Goal: Communication & Community: Answer question/provide support

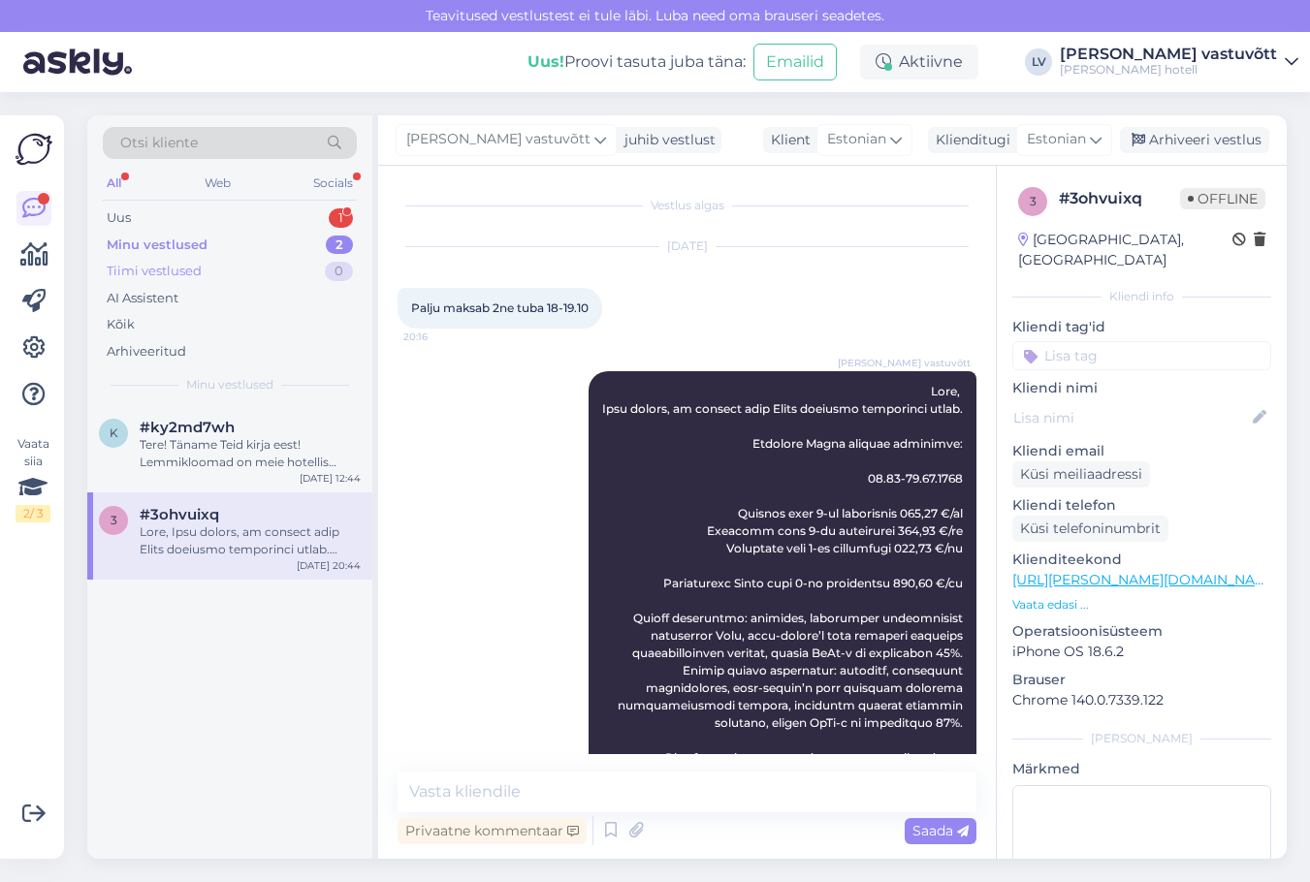
scroll to position [238, 0]
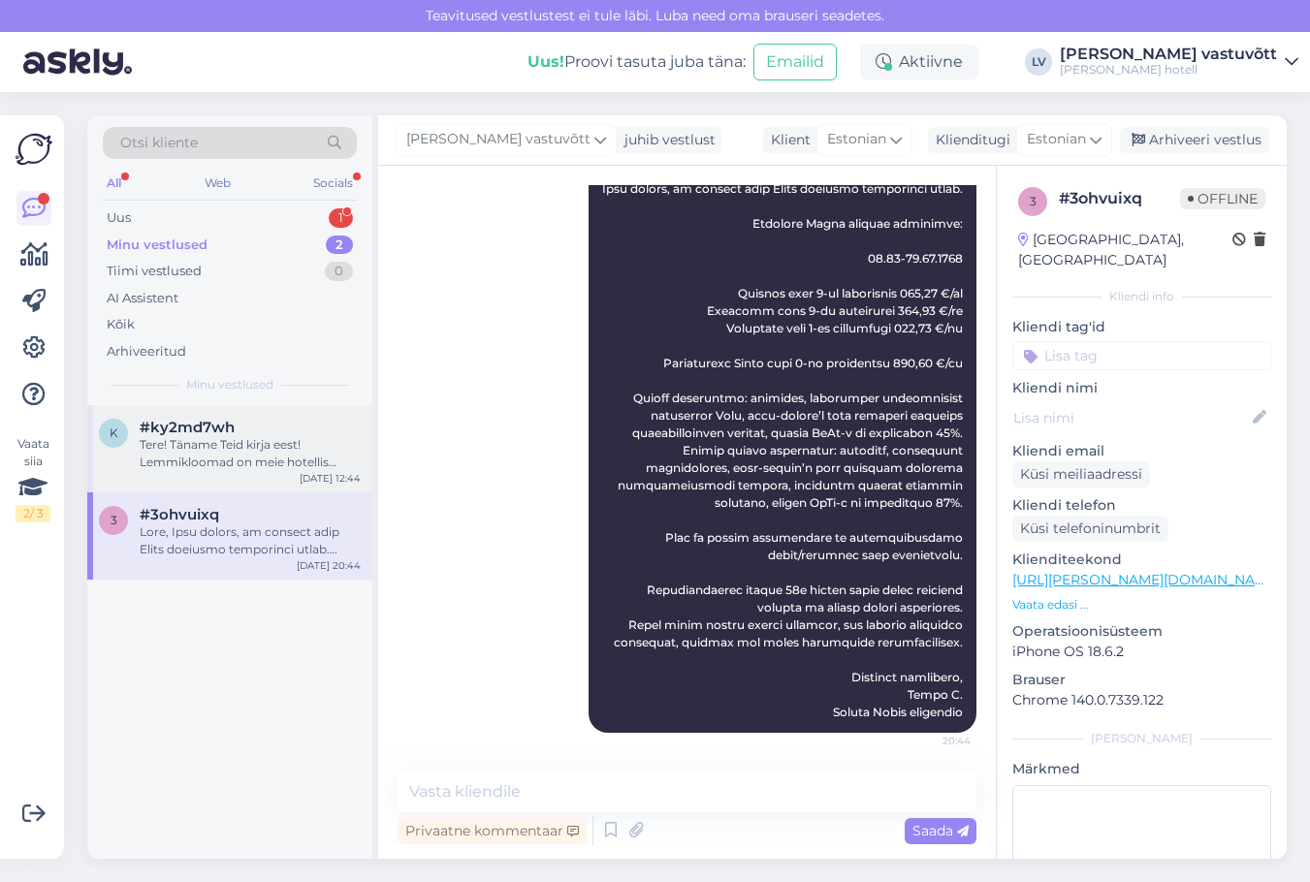
click at [308, 446] on div "Tere! Täname Teid kirja eest! Lemmikloomad on meie hotellis lubatud, [PERSON_NA…" at bounding box center [250, 453] width 221 height 35
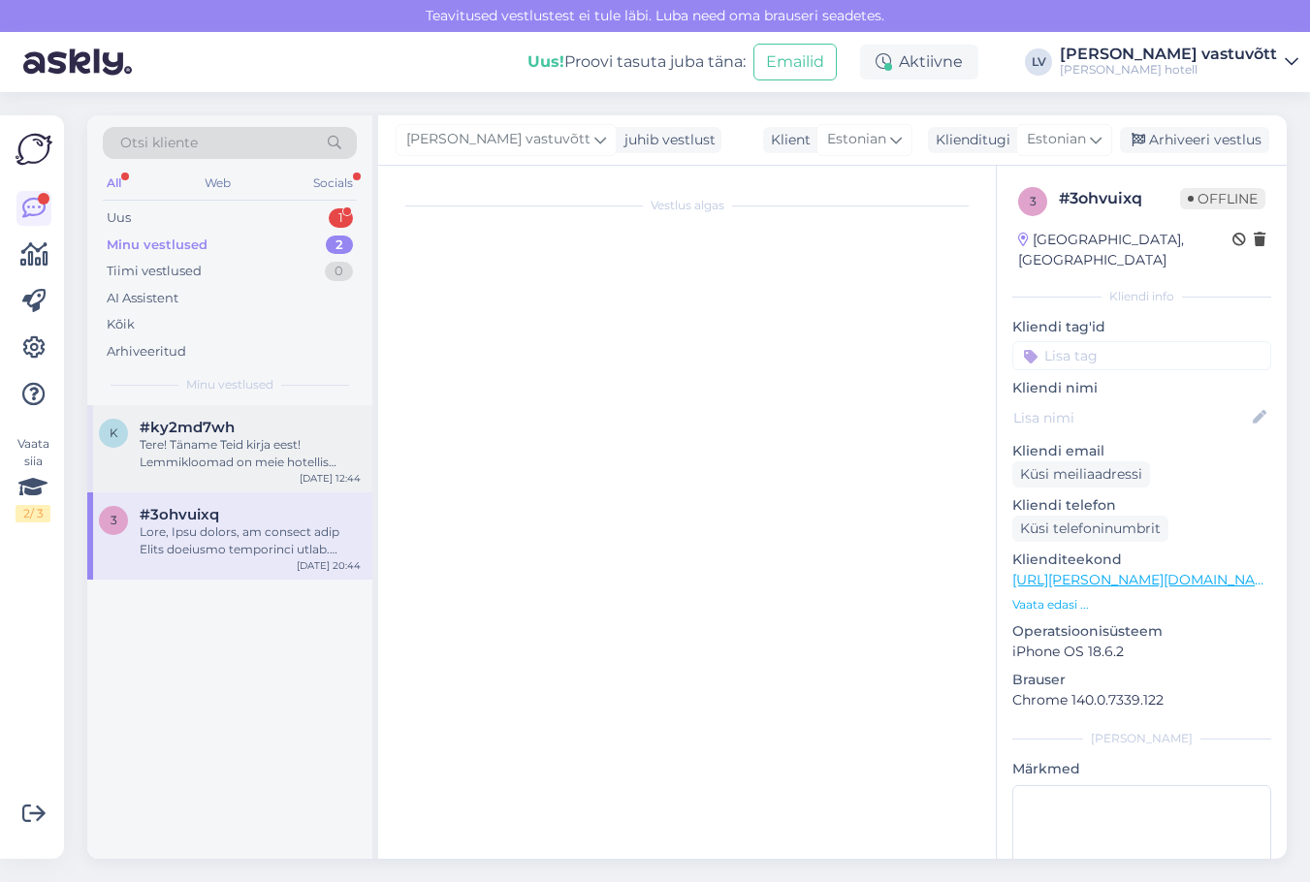
scroll to position [43, 0]
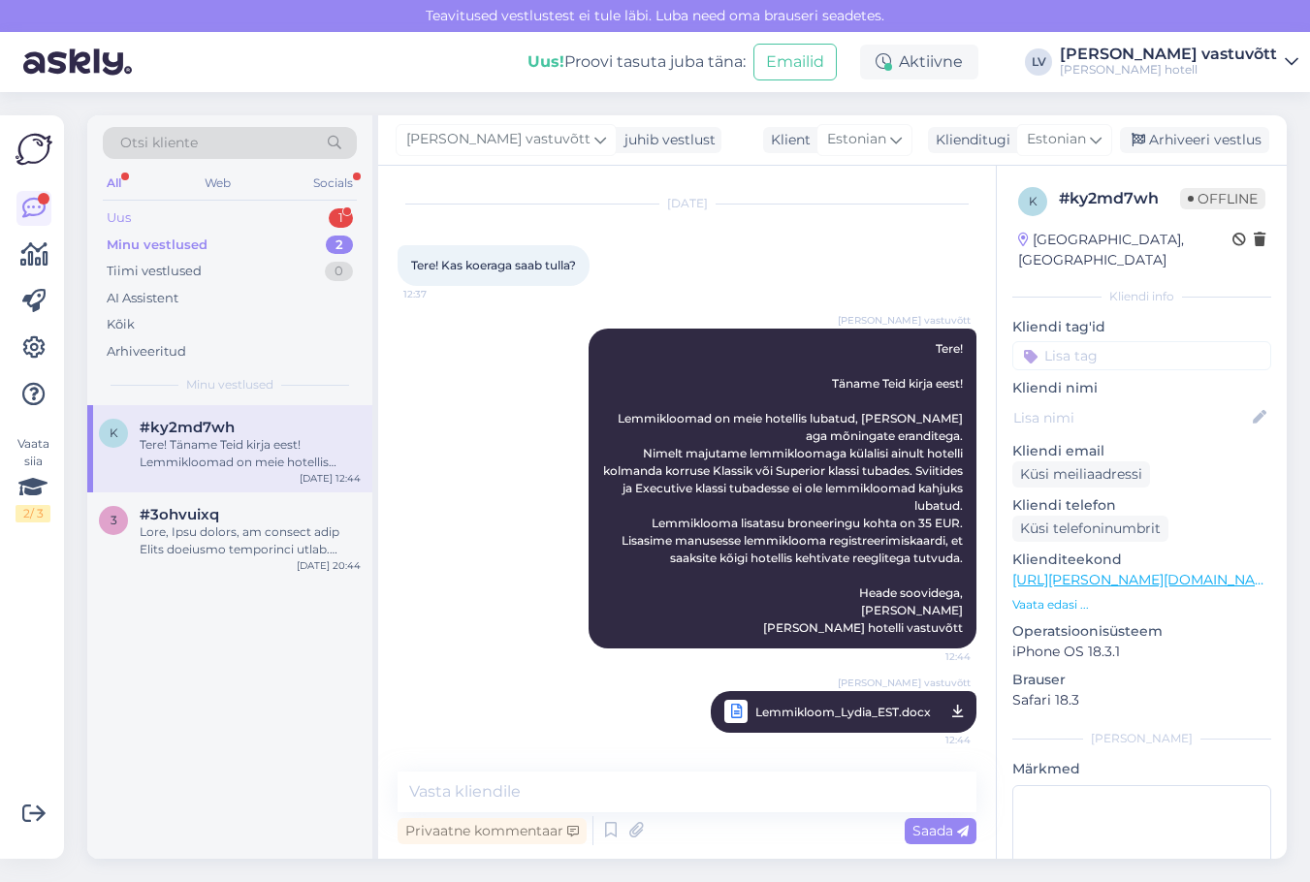
click at [294, 214] on div "Uus 1" at bounding box center [230, 218] width 254 height 27
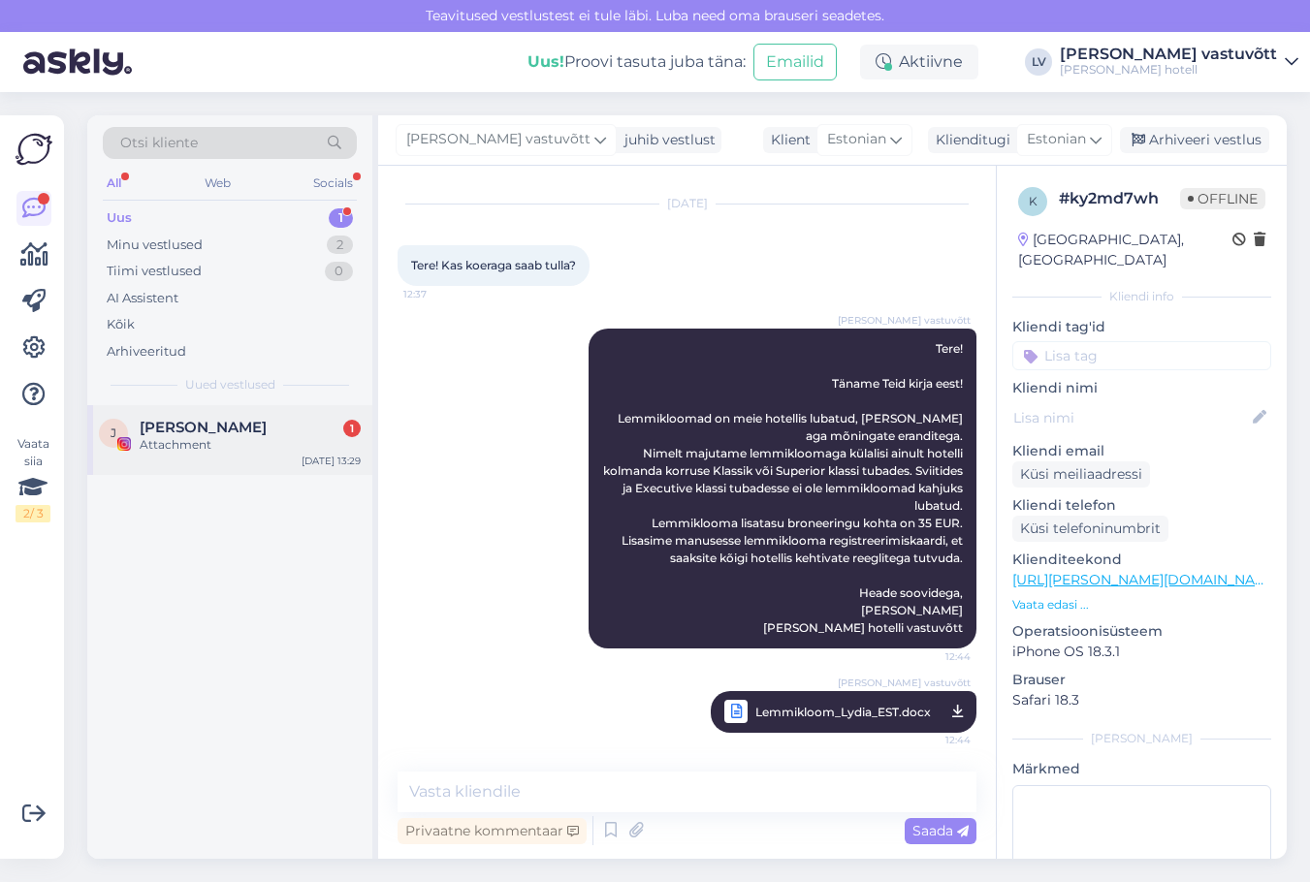
click at [216, 450] on div "Attachment" at bounding box center [250, 444] width 221 height 17
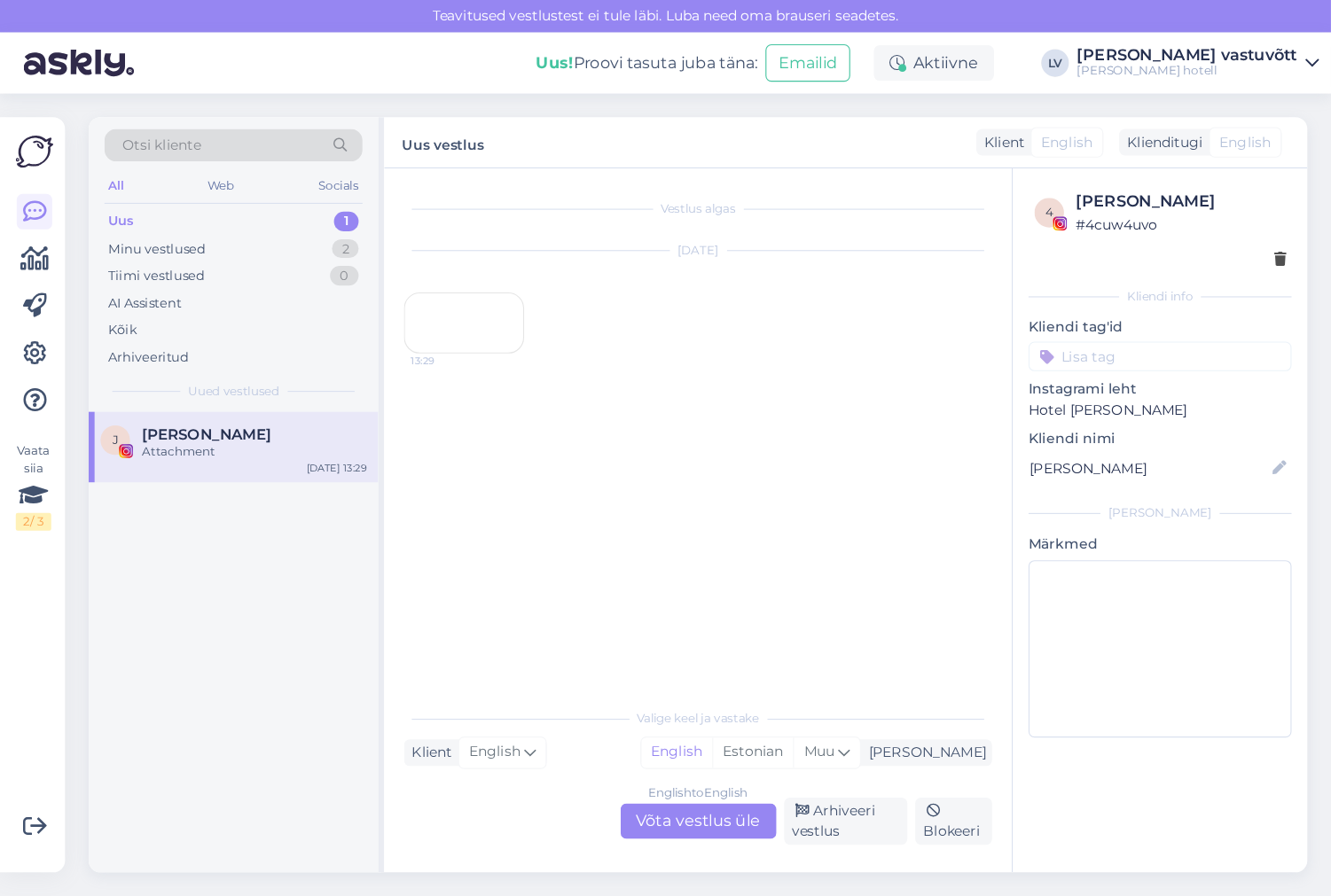
scroll to position [0, 0]
click at [399, 318] on div "13:29" at bounding box center [418, 291] width 108 height 55
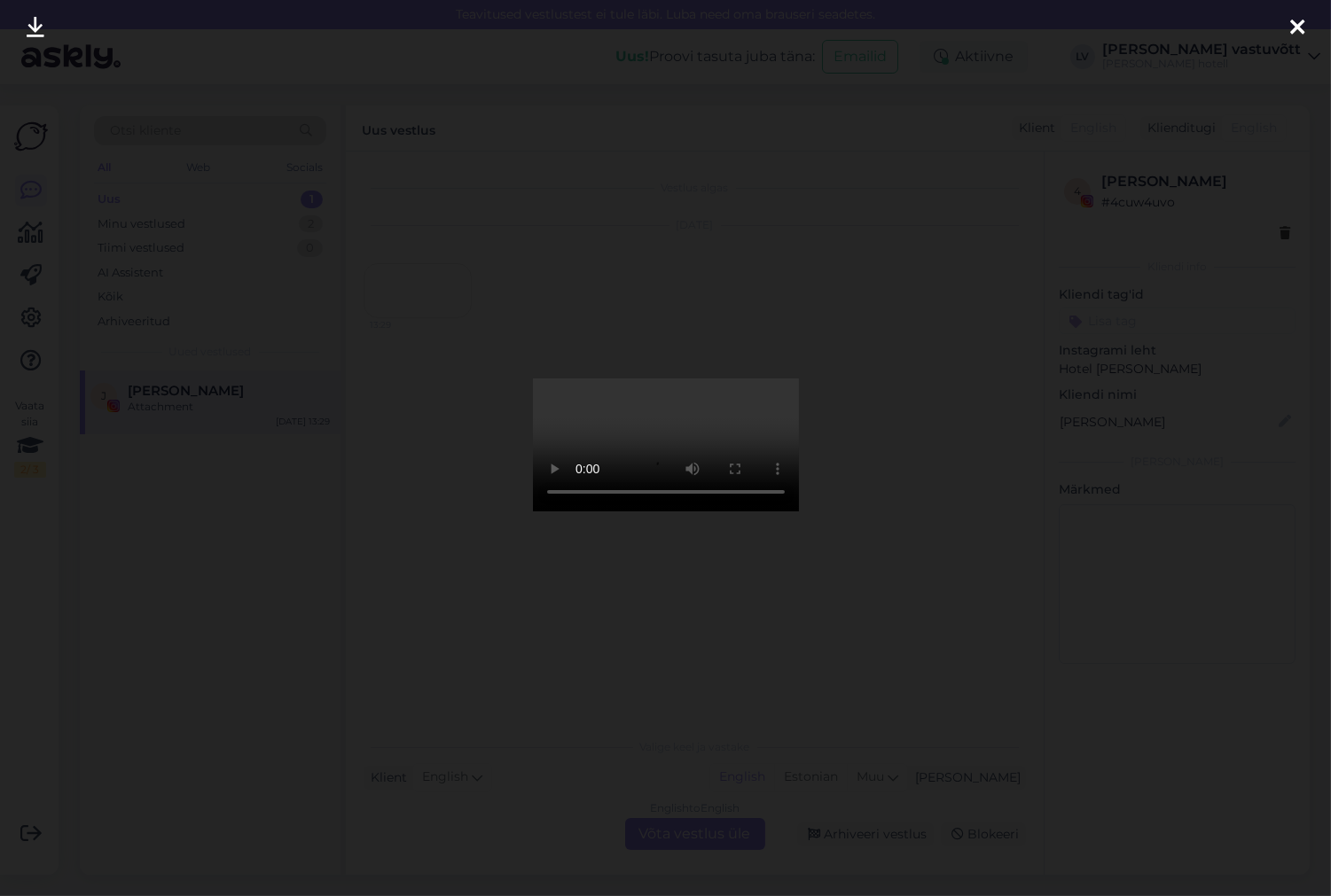
click at [660, 458] on video at bounding box center [666, 444] width 266 height 133
click at [655, 512] on video at bounding box center [666, 444] width 266 height 133
drag, startPoint x: 1077, startPoint y: 122, endPoint x: 1007, endPoint y: 41, distance: 107.1
click at [1076, 122] on div at bounding box center [666, 448] width 1331 height 896
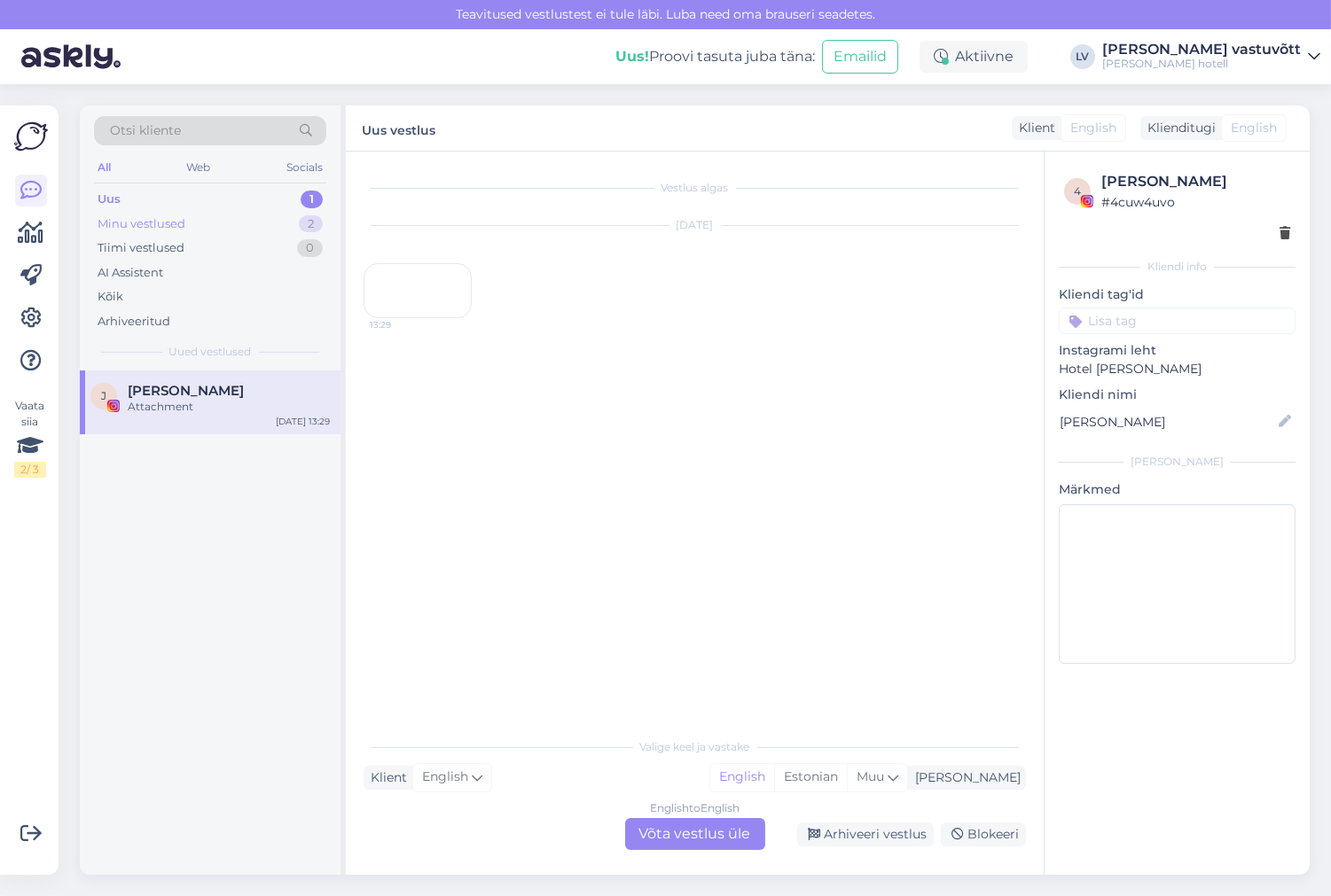
click at [230, 234] on div "Minu vestlused 2" at bounding box center [210, 224] width 232 height 25
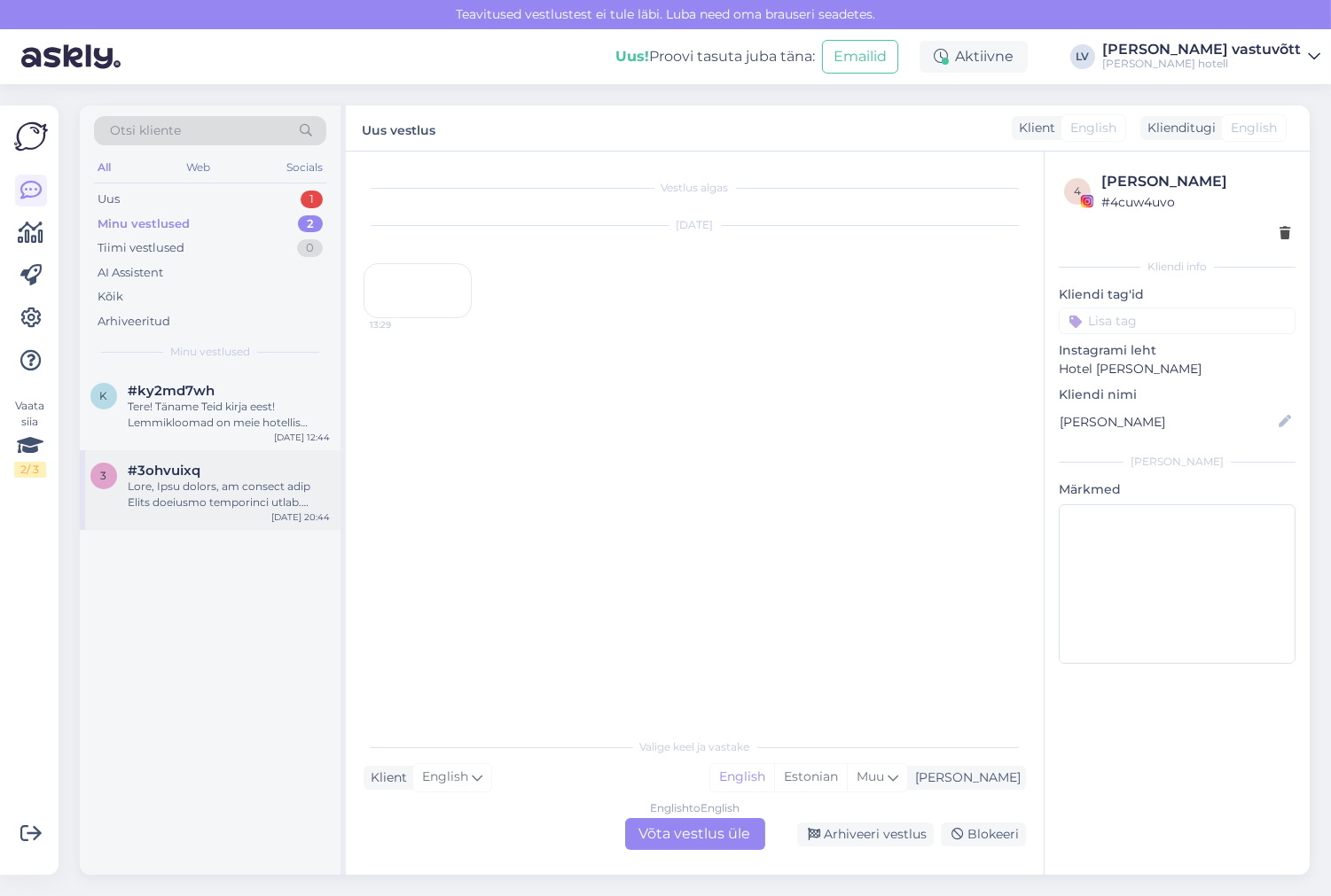
click at [208, 477] on div "#3ohvuixq" at bounding box center [229, 470] width 202 height 16
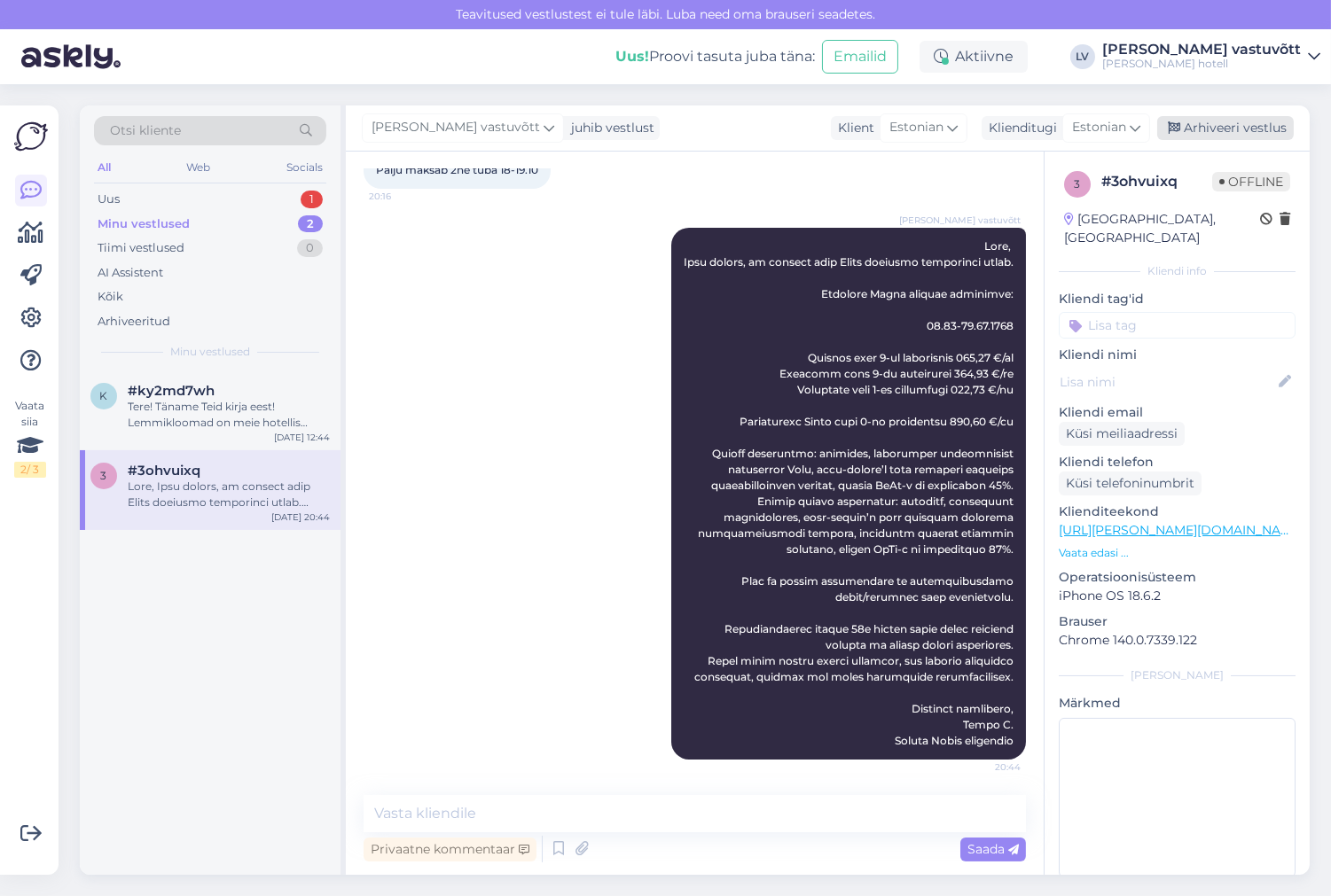
click at [1197, 120] on div "Arhiveeri vestlus" at bounding box center [1224, 128] width 136 height 24
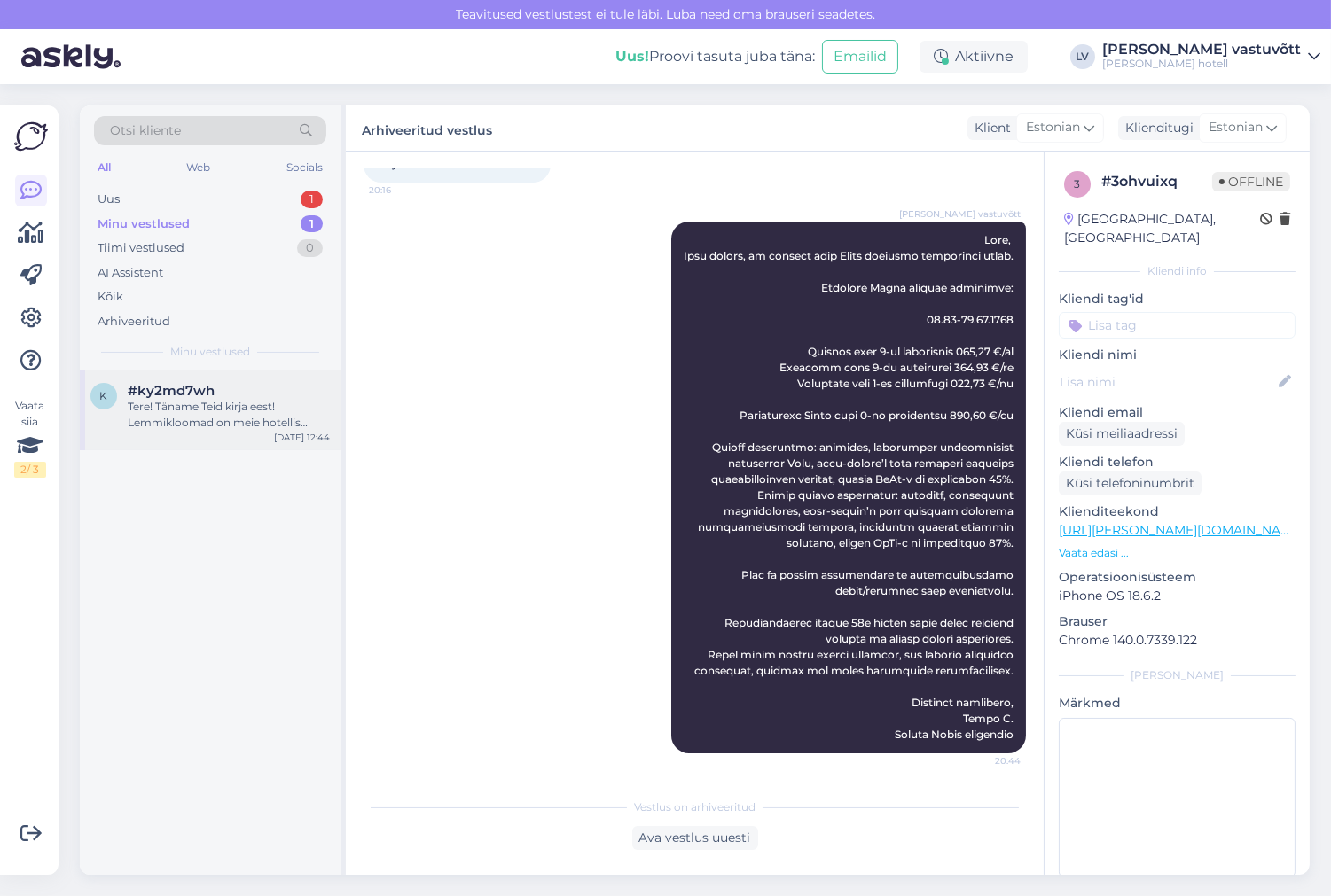
drag, startPoint x: 219, startPoint y: 417, endPoint x: 261, endPoint y: 417, distance: 42.0
click at [223, 417] on div "Tere! Täname Teid kirja eest! Lemmikloomad on meie hotellis lubatud, [PERSON_NA…" at bounding box center [229, 414] width 202 height 32
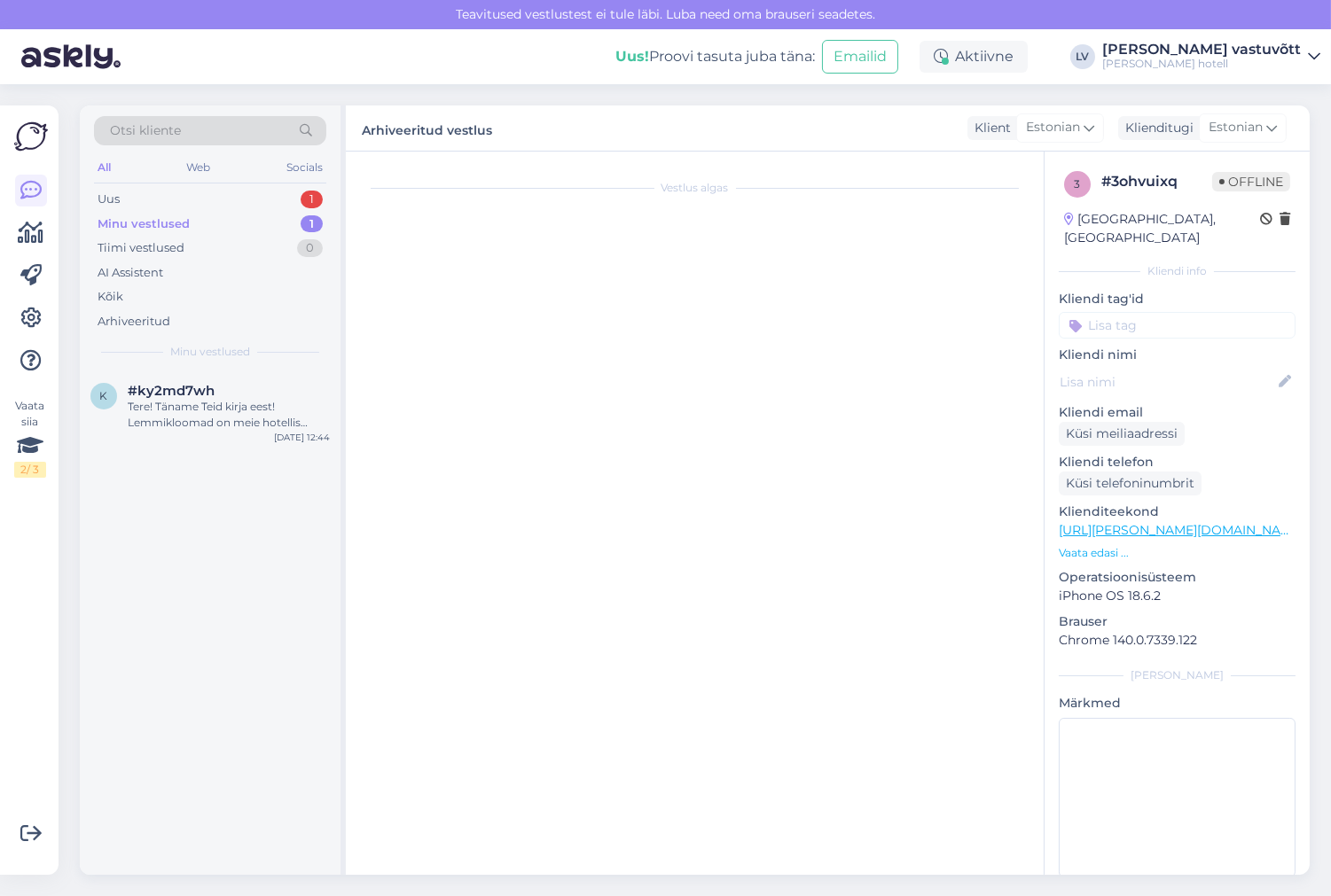
scroll to position [0, 0]
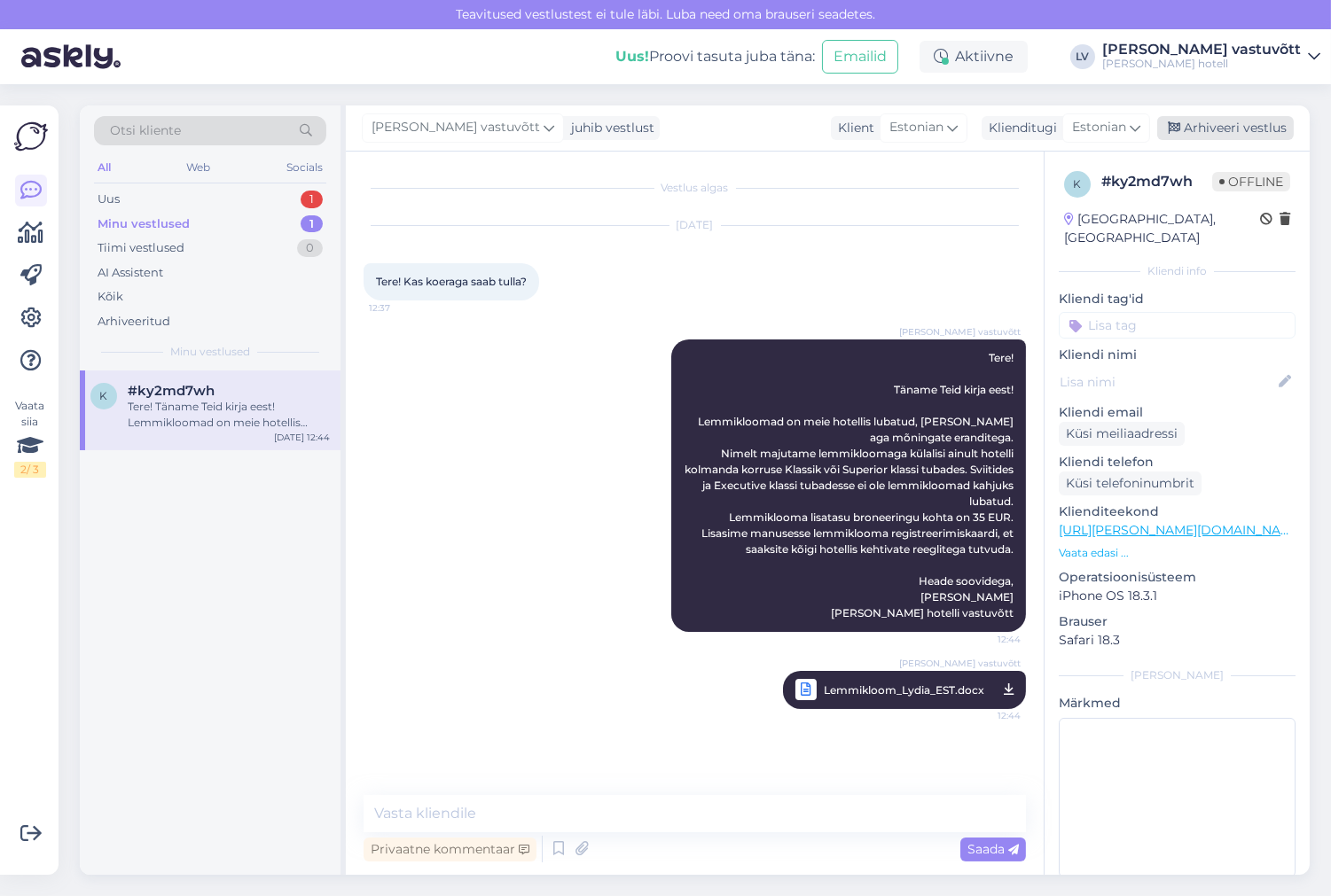
click at [1197, 121] on div "Arhiveeri vestlus" at bounding box center [1224, 128] width 136 height 24
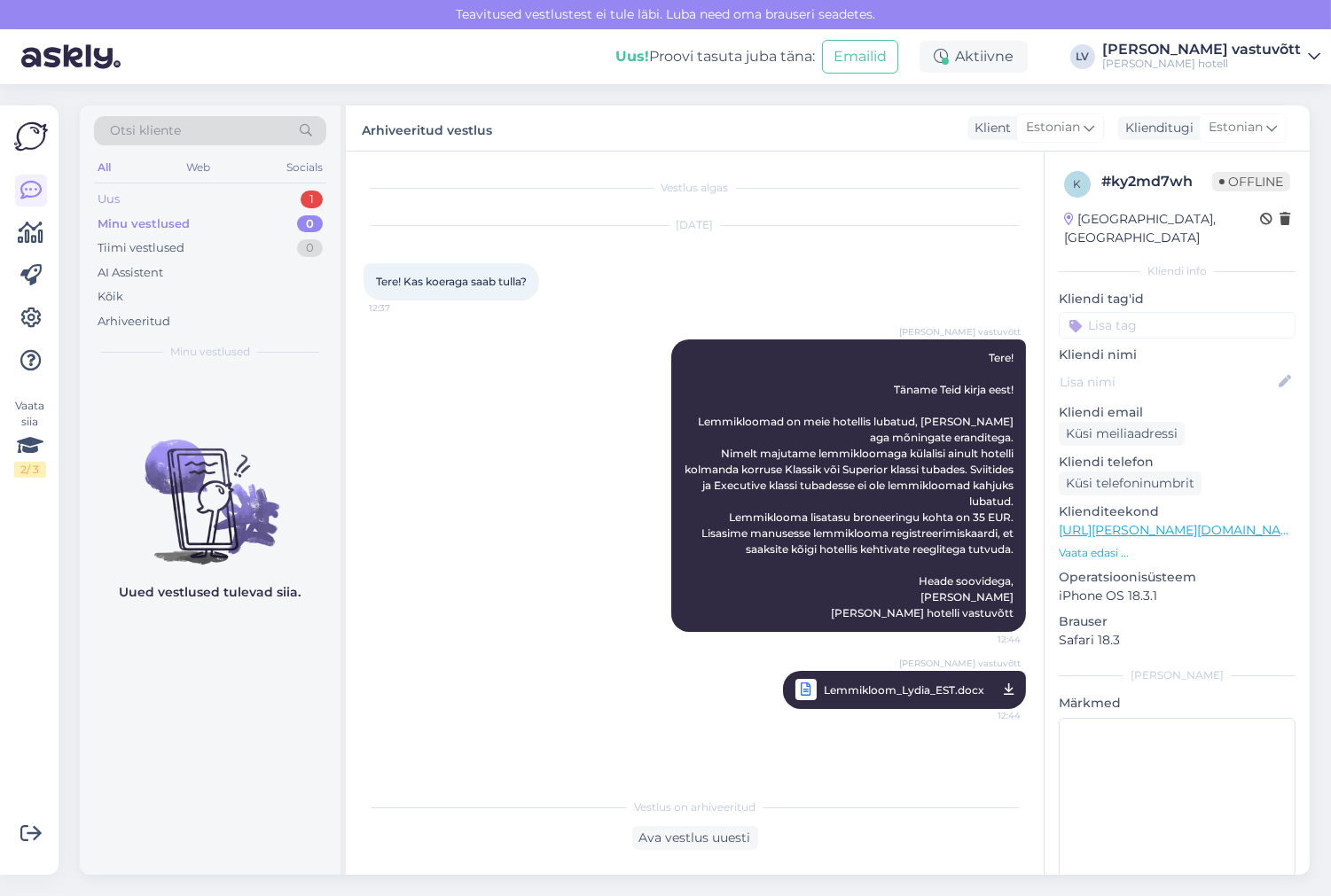
drag, startPoint x: 262, startPoint y: 197, endPoint x: 316, endPoint y: 196, distance: 54.0
click at [264, 197] on div "Uus 1" at bounding box center [210, 199] width 232 height 25
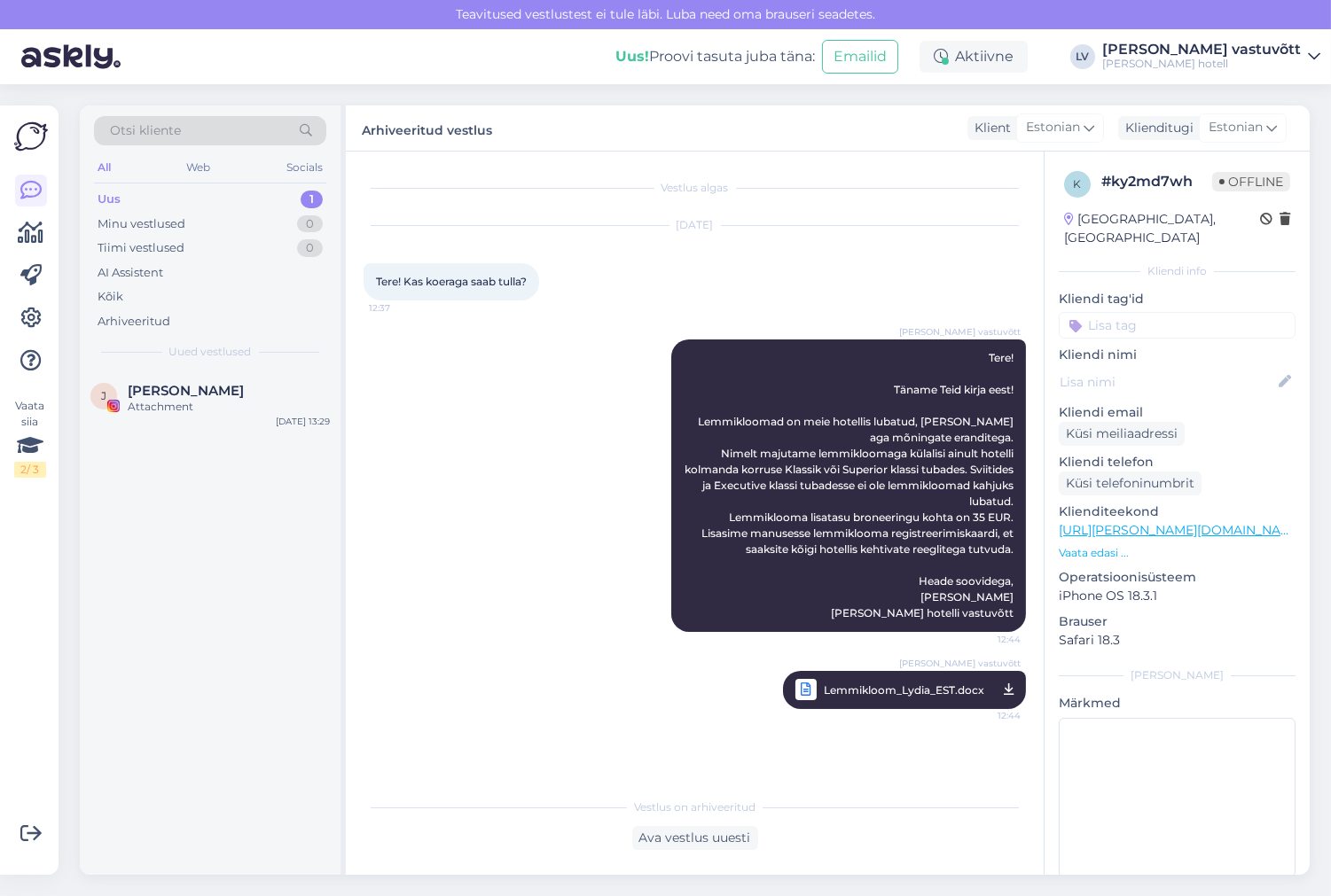
click at [244, 183] on div "All Web Socials" at bounding box center [210, 170] width 232 height 27
drag, startPoint x: 236, startPoint y: 378, endPoint x: 303, endPoint y: 393, distance: 68.7
click at [236, 379] on div "J [PERSON_NAME] Attachment [DATE] 13:29" at bounding box center [209, 402] width 261 height 64
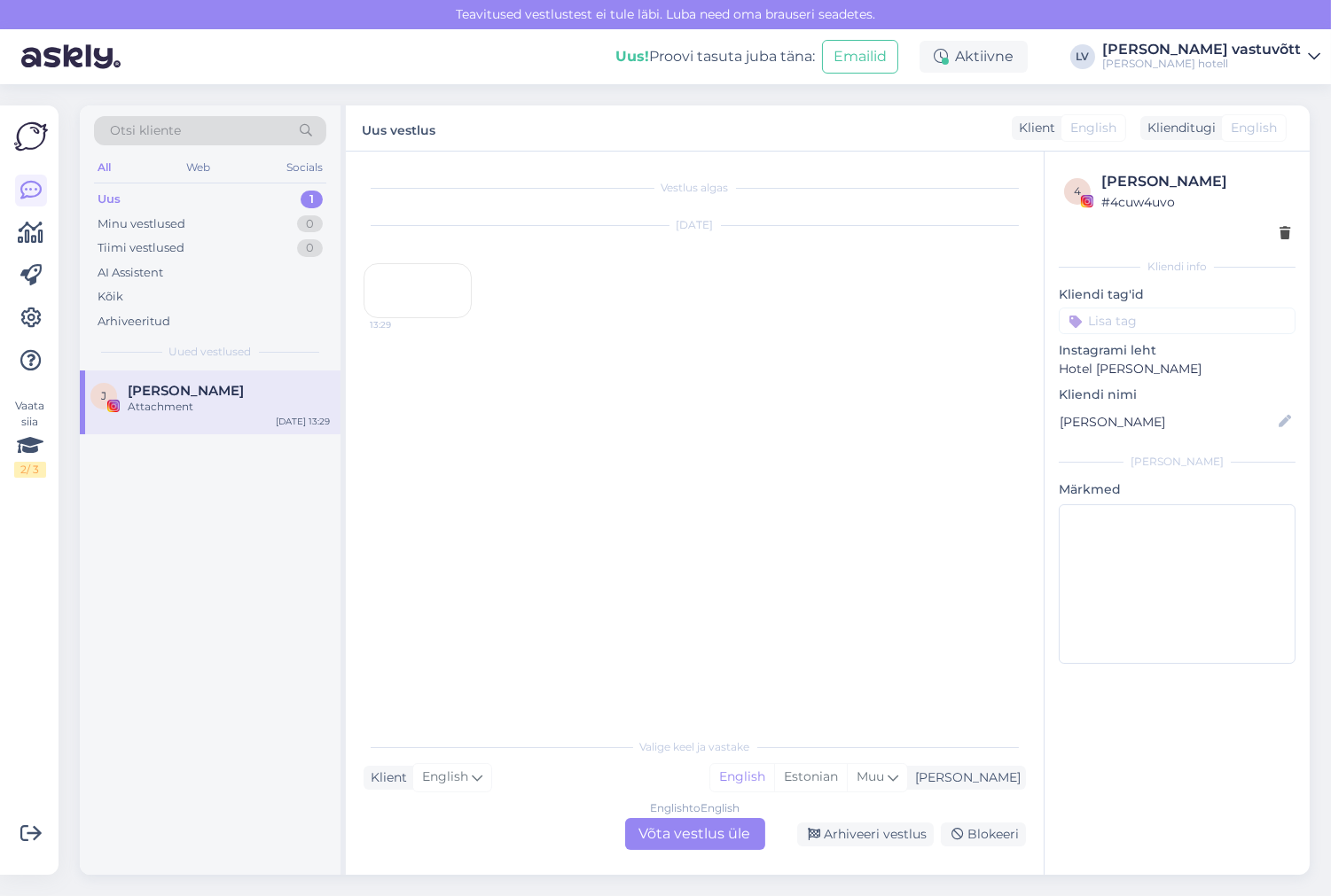
click at [846, 805] on div "English to English Võta vestlus üle Arhiveeri vestlus Blokeeri" at bounding box center [695, 834] width 662 height 32
click at [848, 805] on div "Arhiveeri vestlus" at bounding box center [865, 835] width 136 height 24
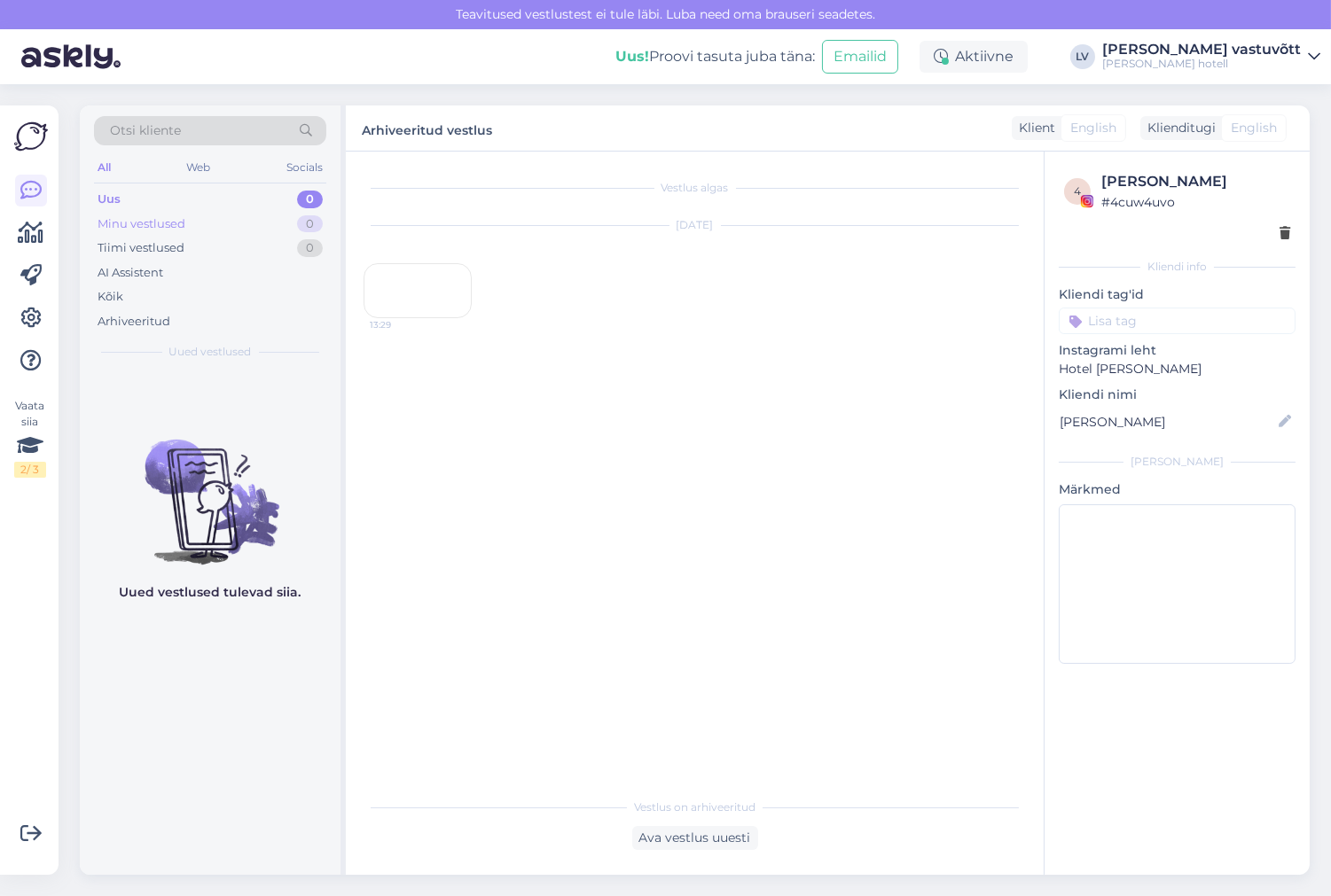
click at [294, 228] on div "Minu vestlused 0" at bounding box center [210, 224] width 232 height 25
